Goal: Task Accomplishment & Management: Use online tool/utility

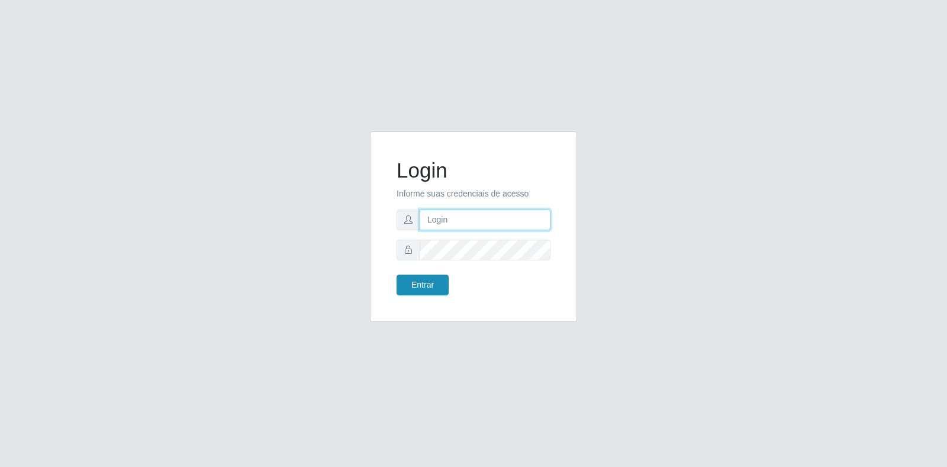
type input "[EMAIL_ADDRESS][DOMAIN_NAME]"
click at [434, 281] on button "Entrar" at bounding box center [422, 285] width 52 height 21
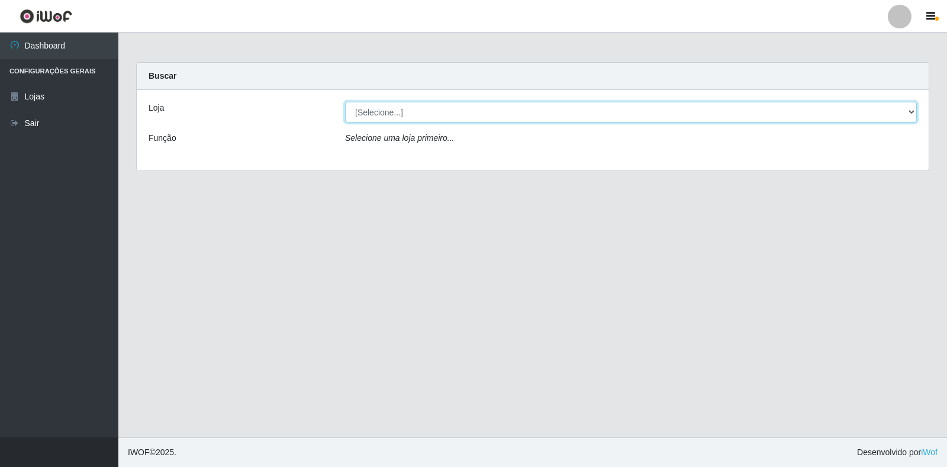
click at [608, 115] on select "[Selecione...] Atacado Vem - Loja 30 Laranjeiras Velha" at bounding box center [631, 112] width 572 height 21
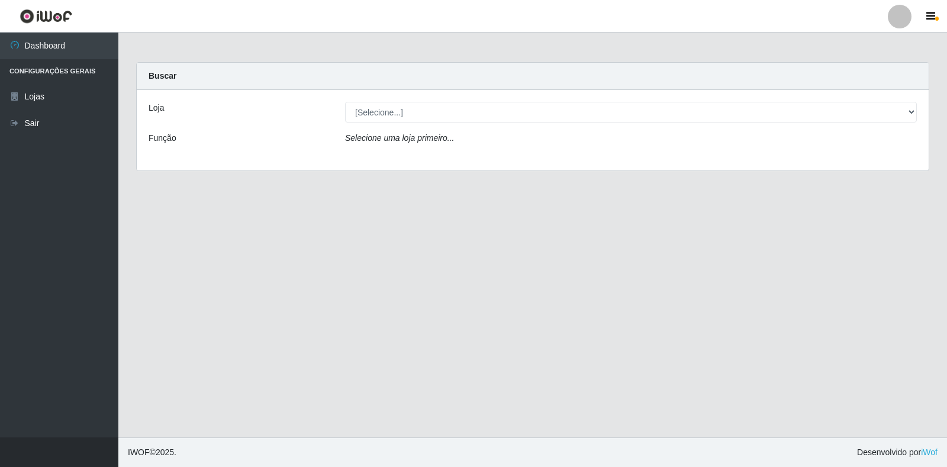
click at [534, 149] on div "Loja [Selecione...] Atacado Vem - Loja 30 Laranjeiras Velha Função Selecione um…" at bounding box center [533, 130] width 792 height 80
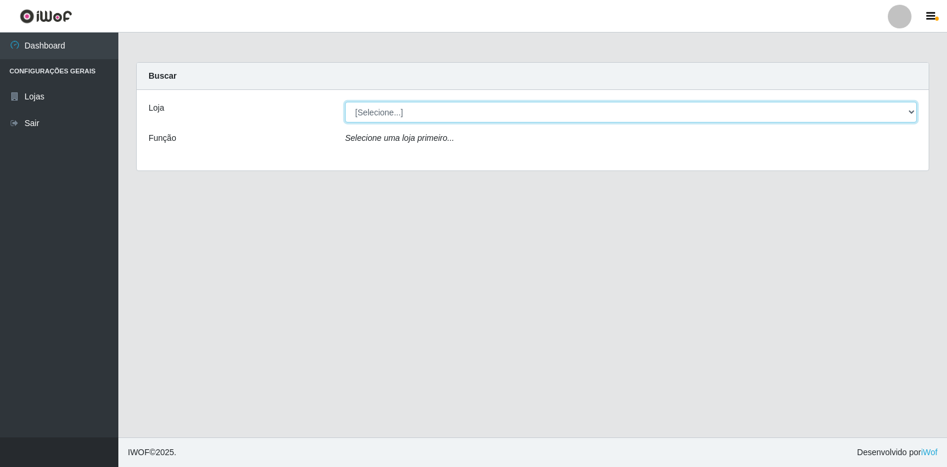
click at [570, 120] on select "[Selecione...] Atacado Vem - Loja 30 Laranjeiras Velha" at bounding box center [631, 112] width 572 height 21
select select "495"
click at [345, 102] on select "[Selecione...] Atacado Vem - Loja 30 Laranjeiras Velha" at bounding box center [631, 112] width 572 height 21
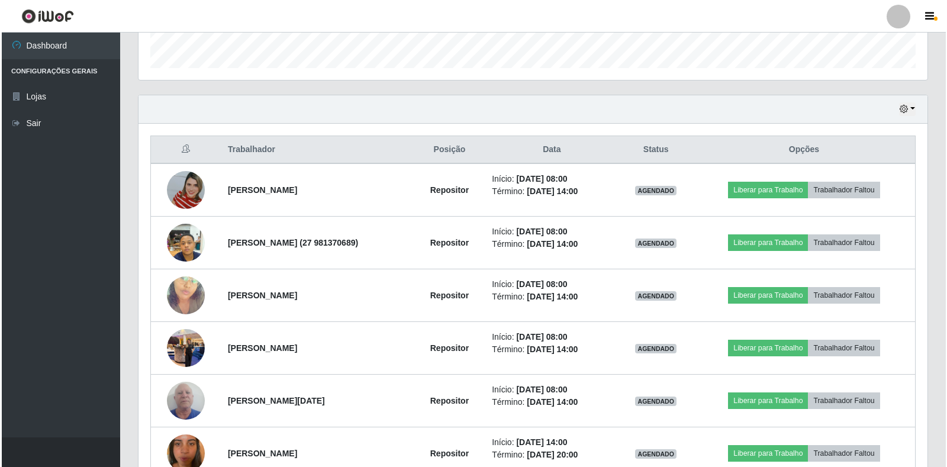
scroll to position [414, 0]
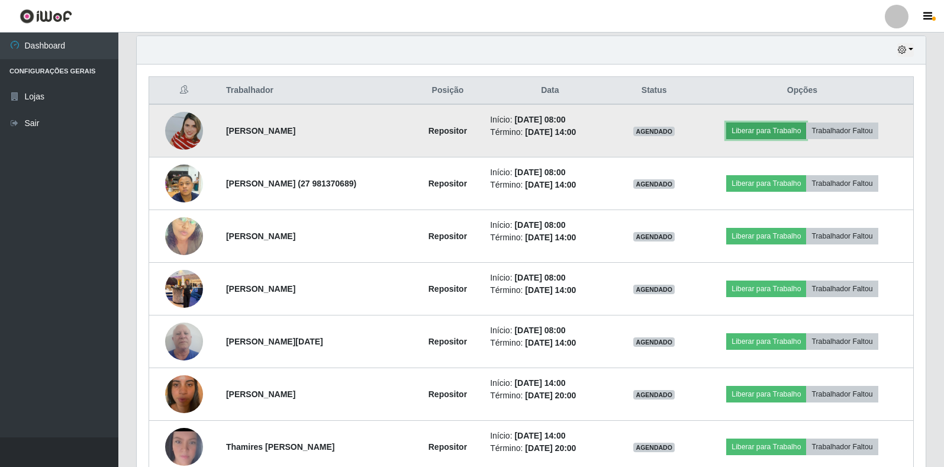
click at [762, 130] on button "Liberar para Trabalho" at bounding box center [766, 130] width 80 height 17
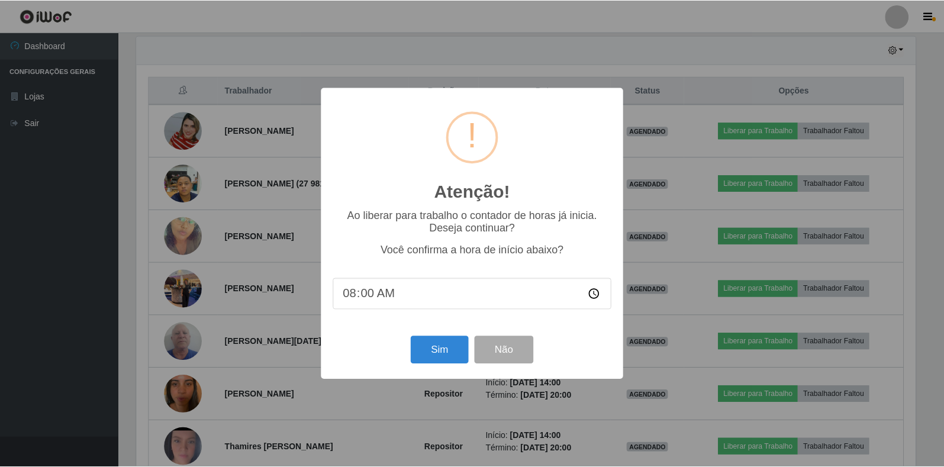
scroll to position [246, 782]
click at [445, 346] on button "Sim" at bounding box center [440, 350] width 57 height 28
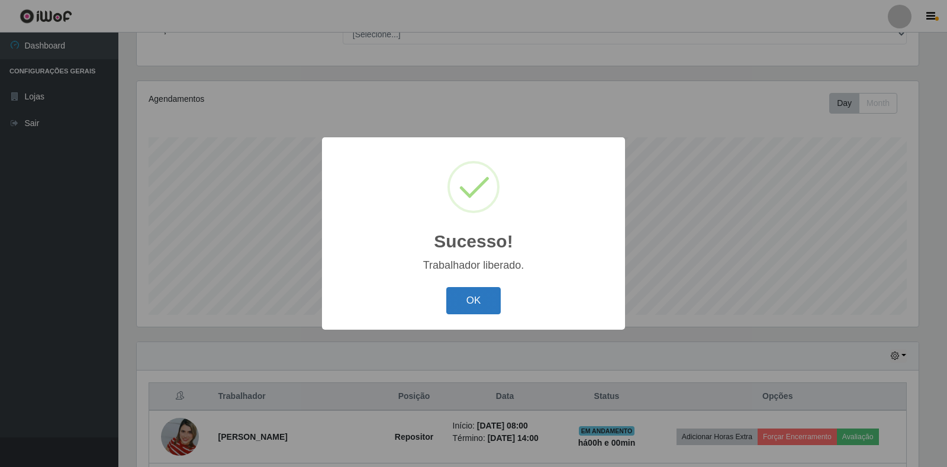
click at [461, 305] on button "OK" at bounding box center [473, 301] width 55 height 28
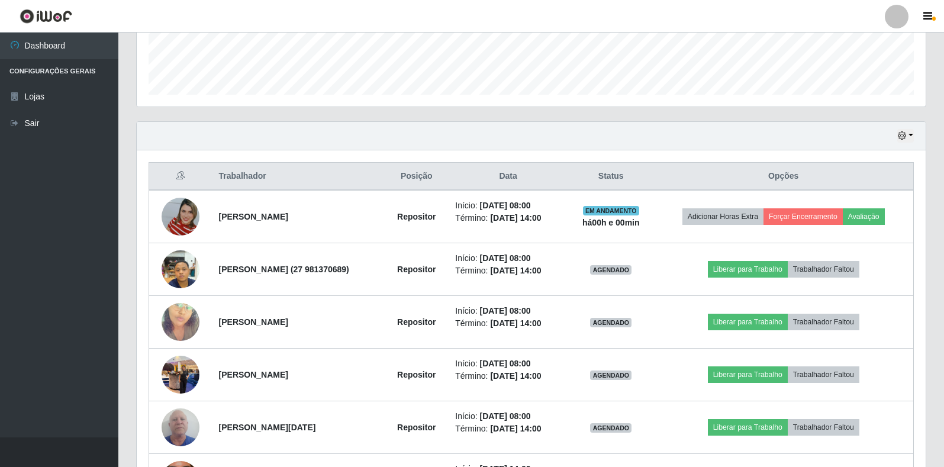
scroll to position [345, 0]
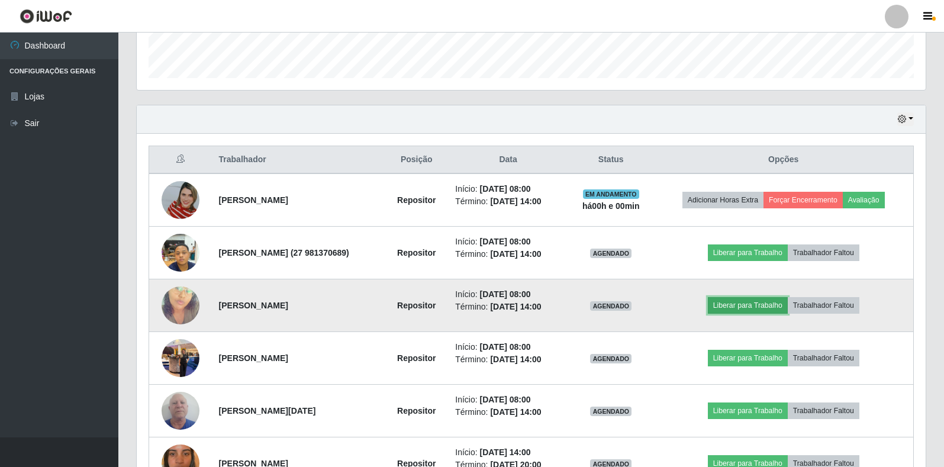
click at [761, 308] on button "Liberar para Trabalho" at bounding box center [748, 305] width 80 height 17
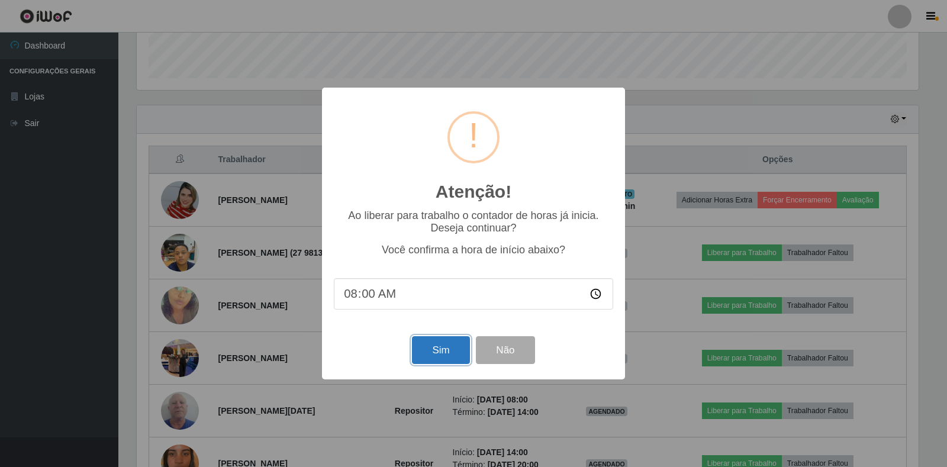
click at [431, 354] on button "Sim" at bounding box center [440, 350] width 57 height 28
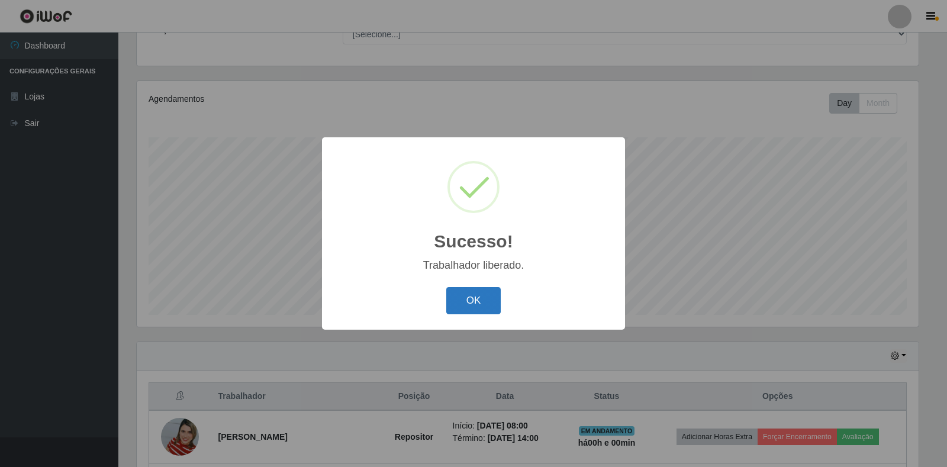
click at [472, 301] on button "OK" at bounding box center [473, 301] width 55 height 28
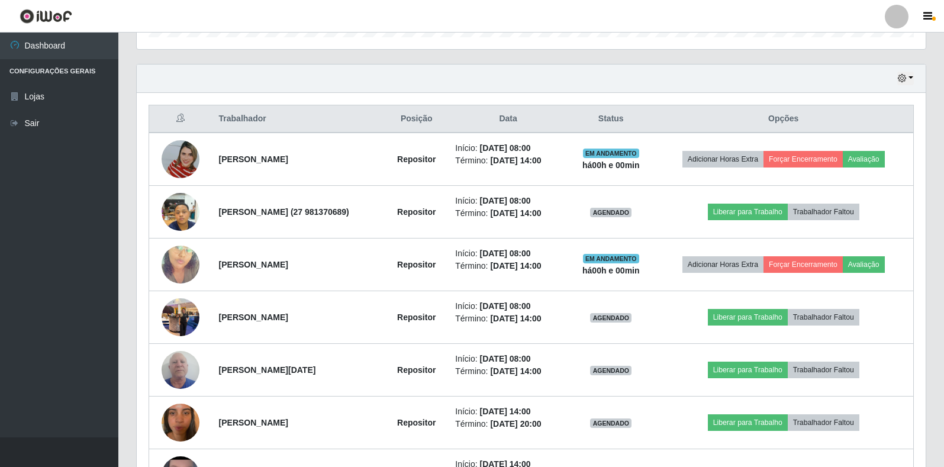
scroll to position [404, 0]
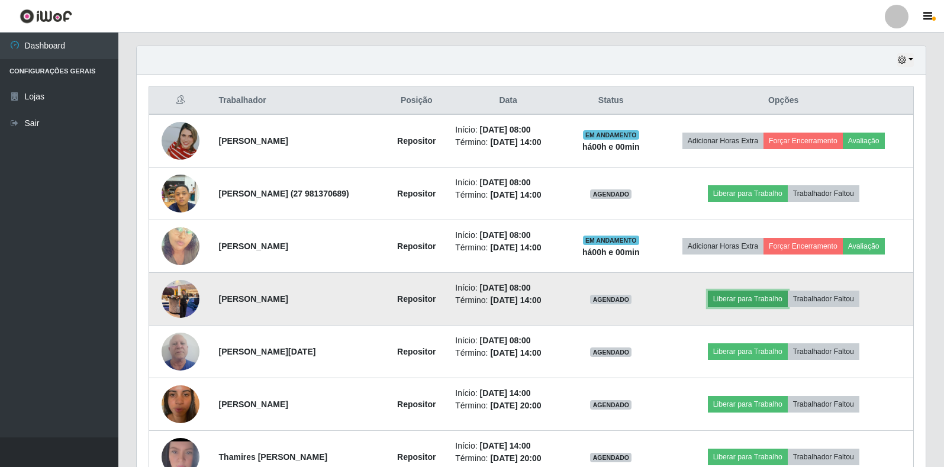
click at [748, 300] on button "Liberar para Trabalho" at bounding box center [748, 299] width 80 height 17
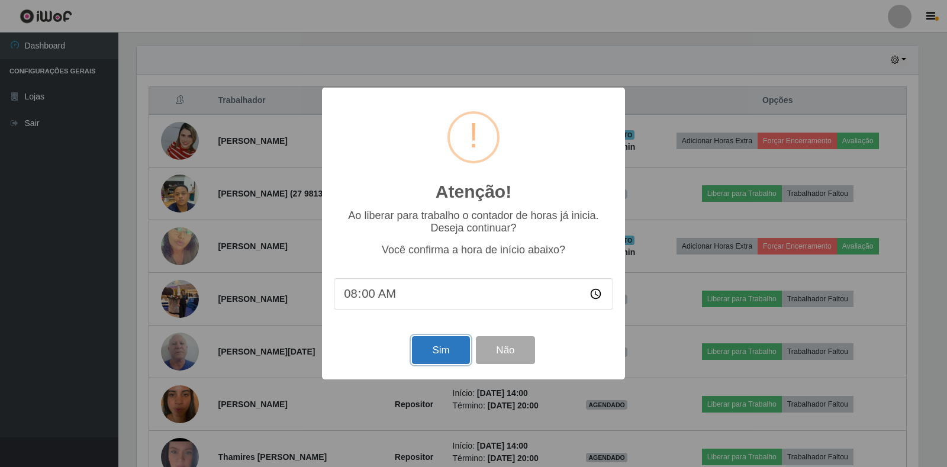
click at [446, 356] on button "Sim" at bounding box center [440, 350] width 57 height 28
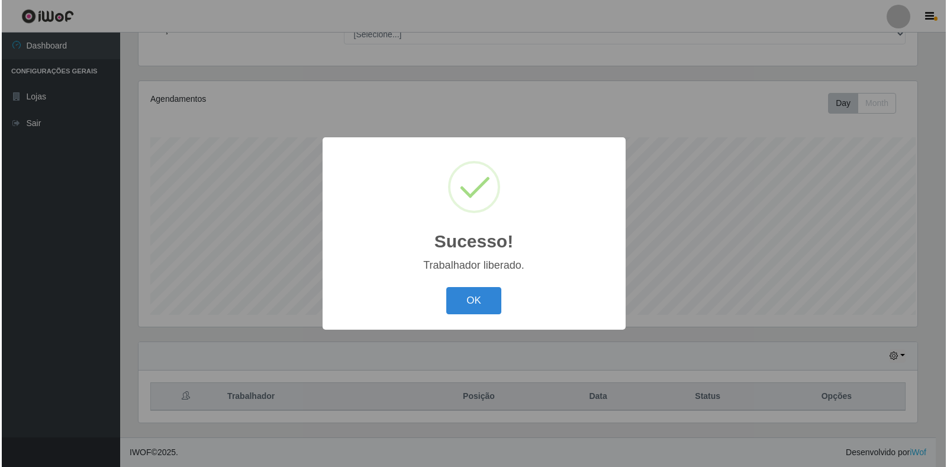
scroll to position [0, 0]
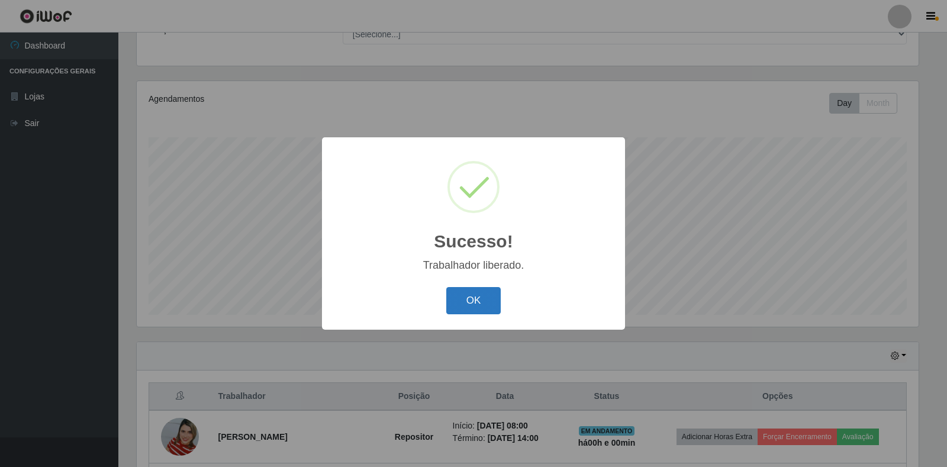
click at [468, 304] on button "OK" at bounding box center [473, 301] width 55 height 28
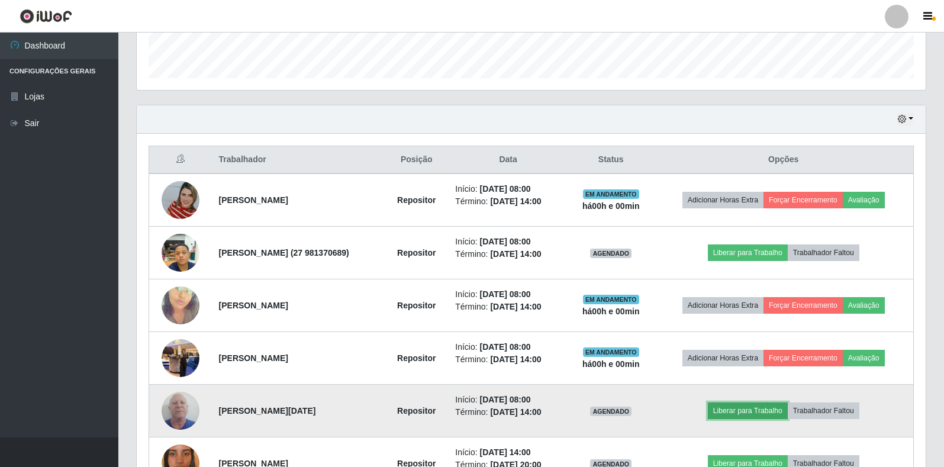
click at [764, 409] on button "Liberar para Trabalho" at bounding box center [748, 410] width 80 height 17
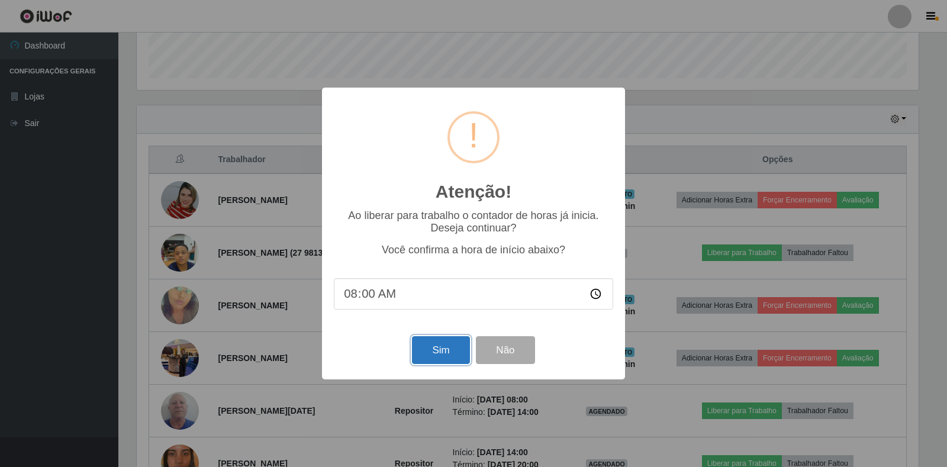
click at [440, 359] on button "Sim" at bounding box center [440, 350] width 57 height 28
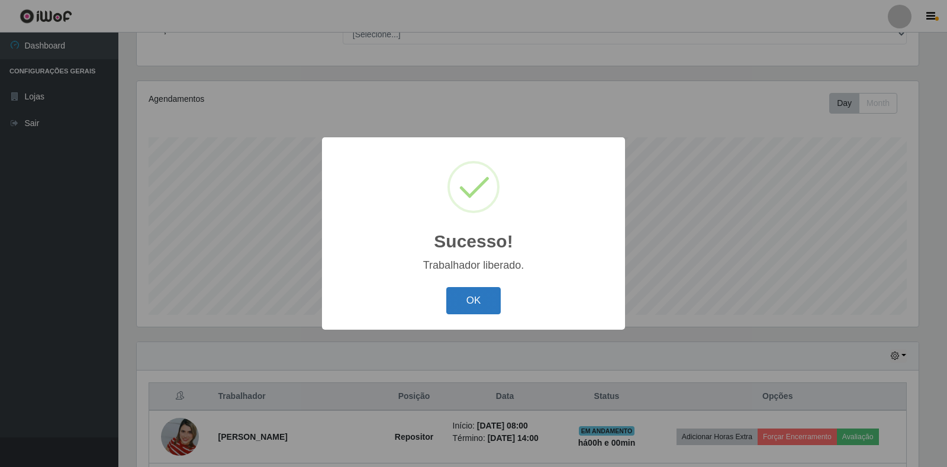
click at [469, 300] on button "OK" at bounding box center [473, 301] width 55 height 28
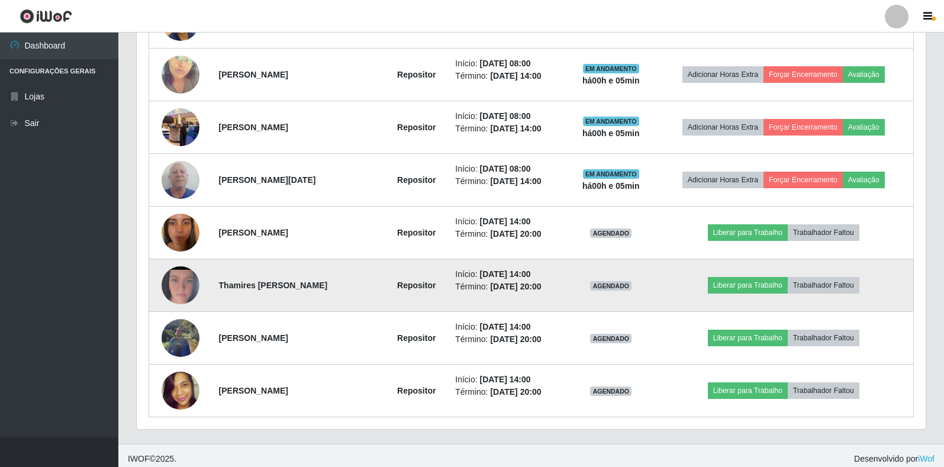
scroll to position [582, 0]
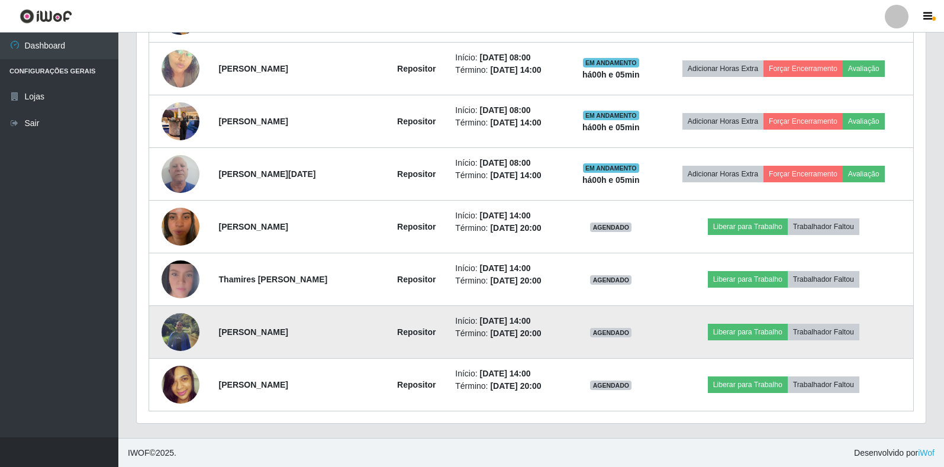
click at [180, 335] on img at bounding box center [181, 331] width 38 height 50
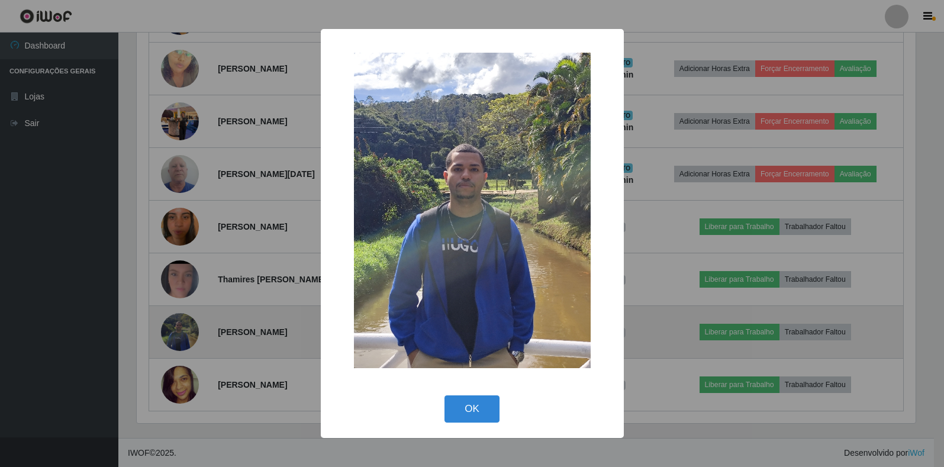
scroll to position [246, 782]
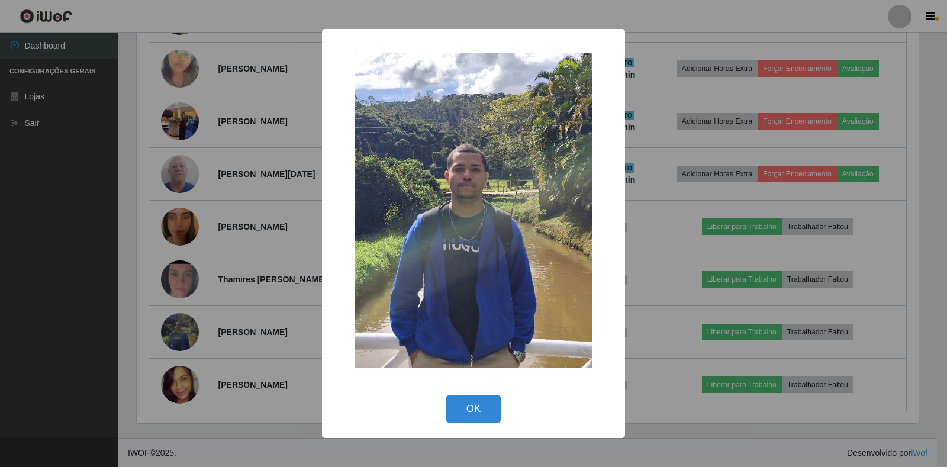
click at [243, 303] on div "× OK Cancel" at bounding box center [473, 233] width 947 height 467
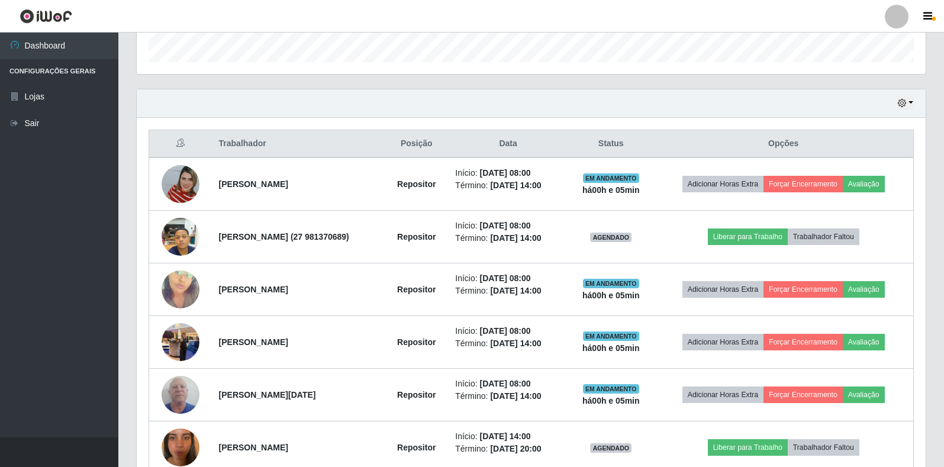
scroll to position [345, 0]
